Goal: Contribute content

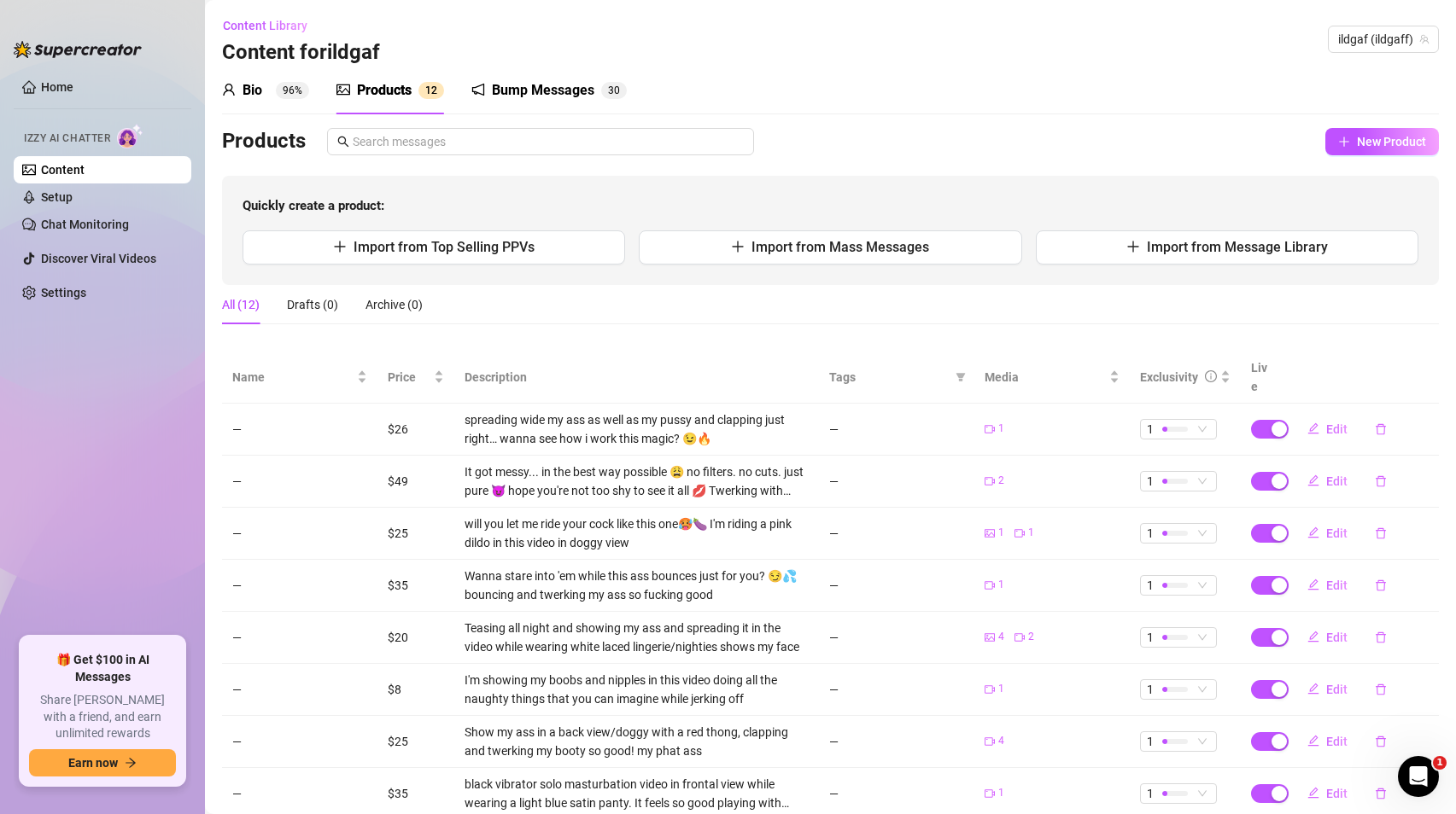
click at [1047, 80] on div "Bio 96% Products 1 2 Bump Messages 3 0" at bounding box center [830, 91] width 1217 height 48
click at [1356, 138] on span "New Product" at bounding box center [1391, 142] width 69 height 13
type textarea "Type your message here..."
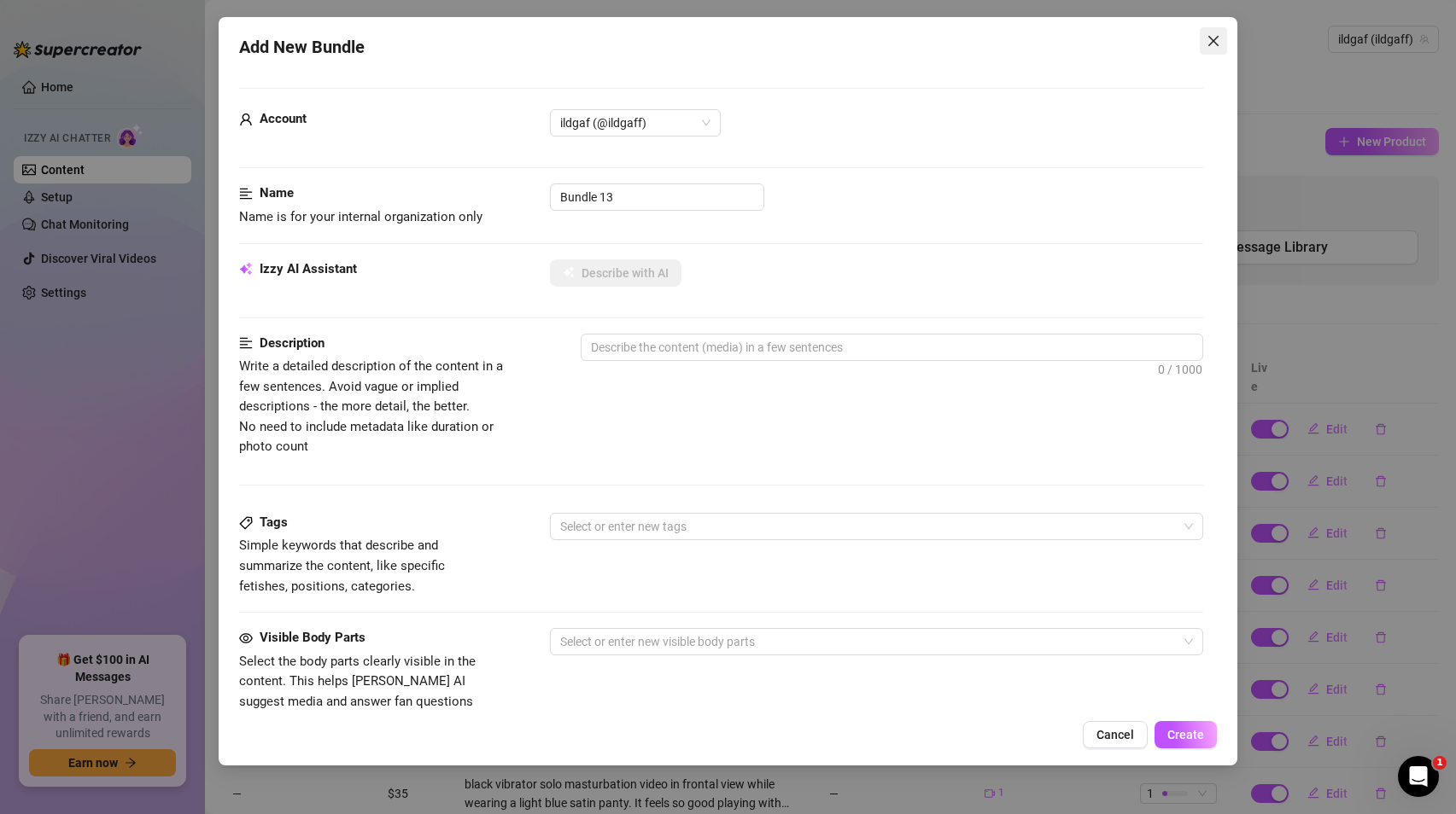
click at [1215, 29] on button "Close" at bounding box center [1213, 41] width 28 height 28
